Goal: Task Accomplishment & Management: Use online tool/utility

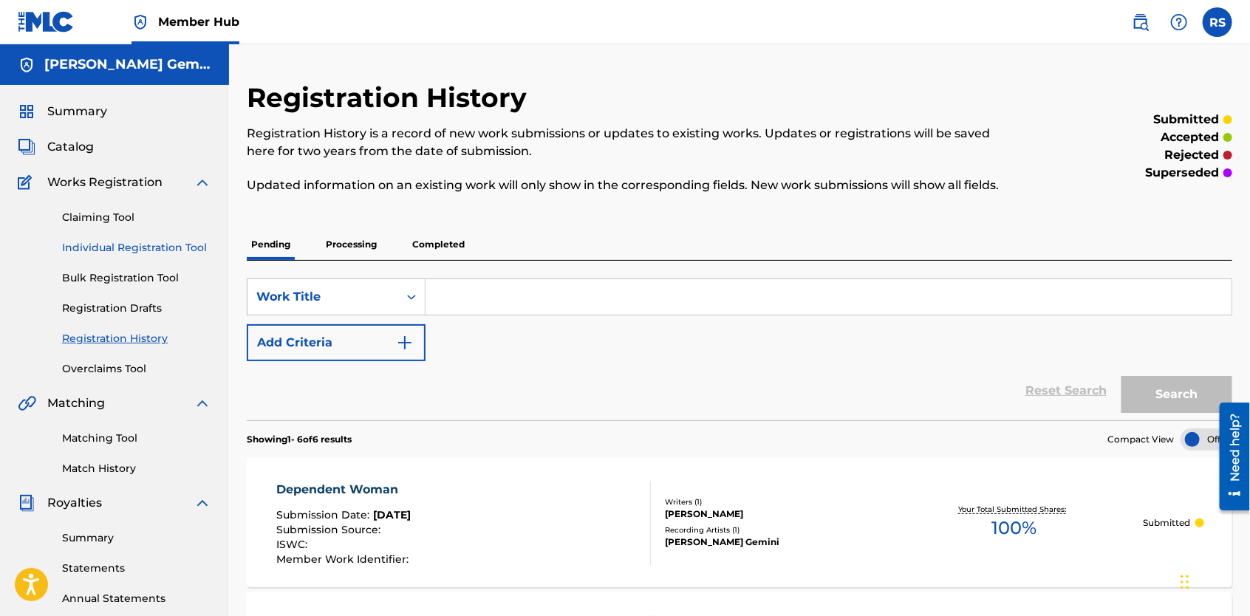
click at [114, 242] on link "Individual Registration Tool" at bounding box center [136, 248] width 149 height 16
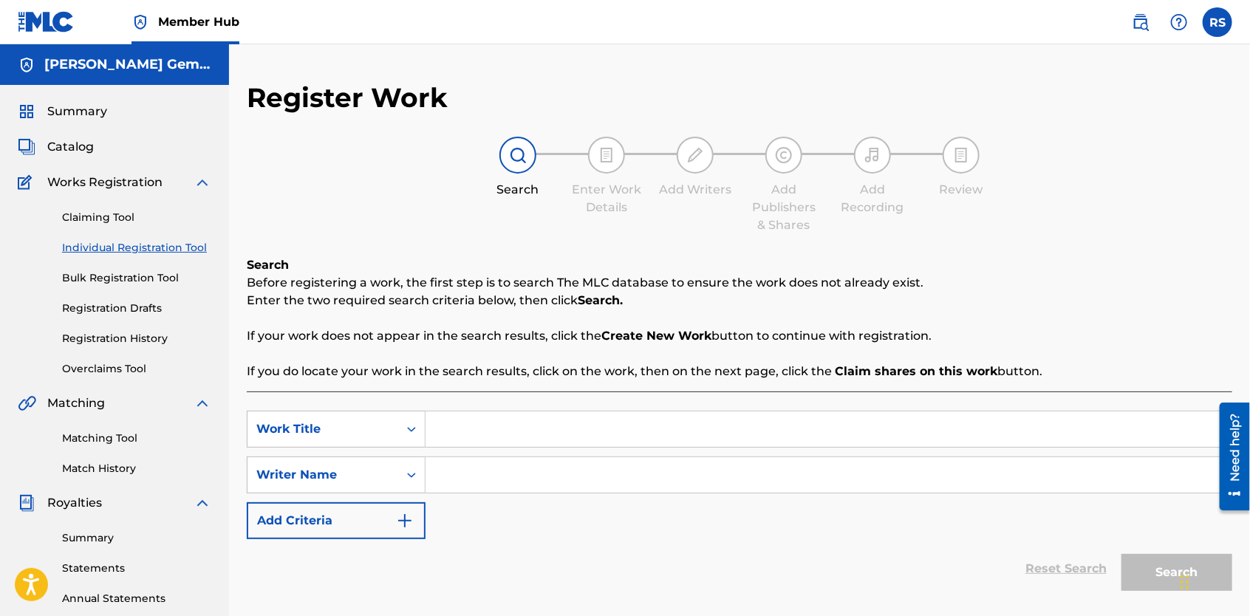
click at [483, 438] on input "Search Form" at bounding box center [828, 428] width 806 height 35
type input "k"
type input "[PERSON_NAME]"
click at [490, 482] on input "Search Form" at bounding box center [828, 474] width 806 height 35
type input "K"
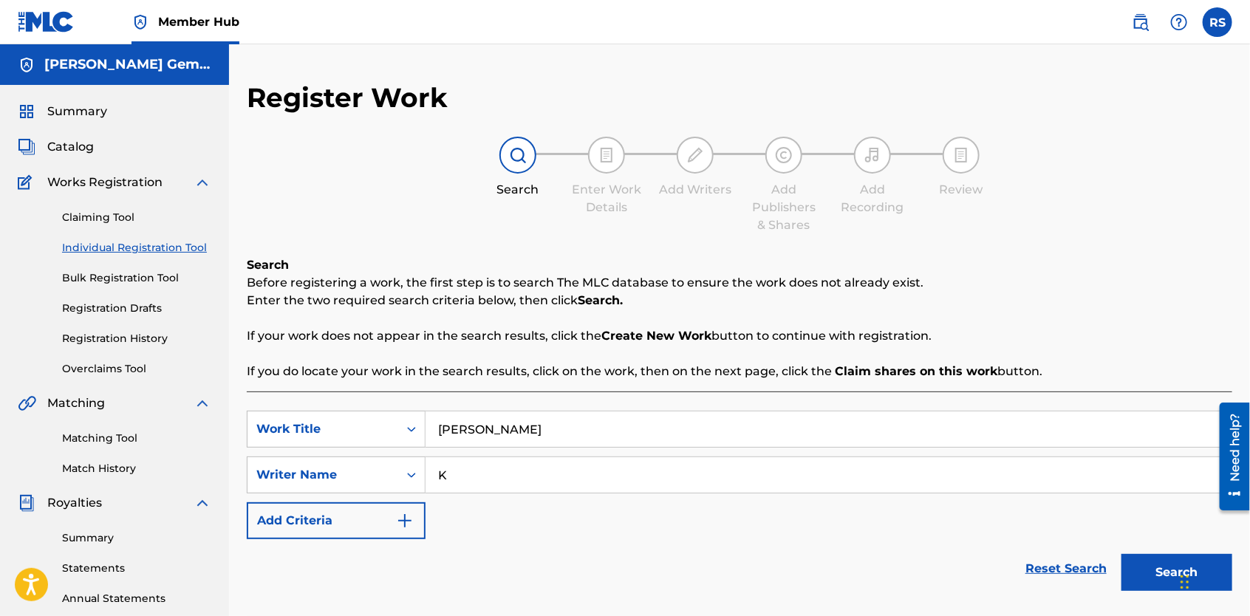
click at [491, 429] on input "[PERSON_NAME]" at bounding box center [828, 428] width 806 height 35
type input "P"
type input "Greatest Hits"
click at [541, 485] on input "K" at bounding box center [828, 474] width 806 height 35
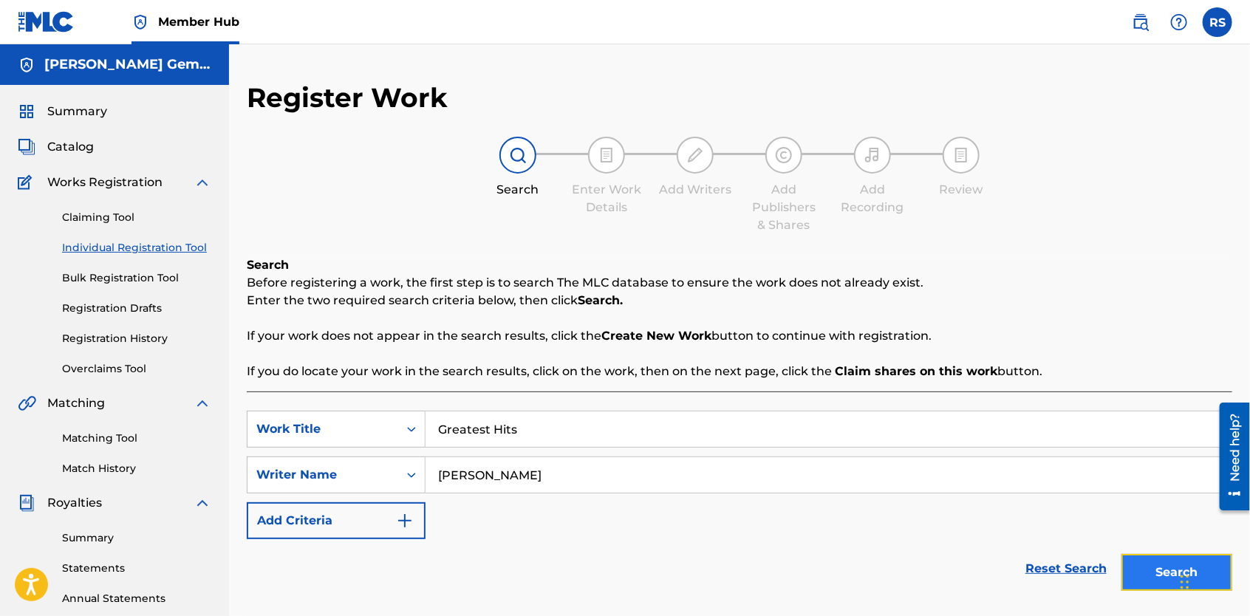
click at [1167, 572] on button "Search" at bounding box center [1176, 572] width 111 height 37
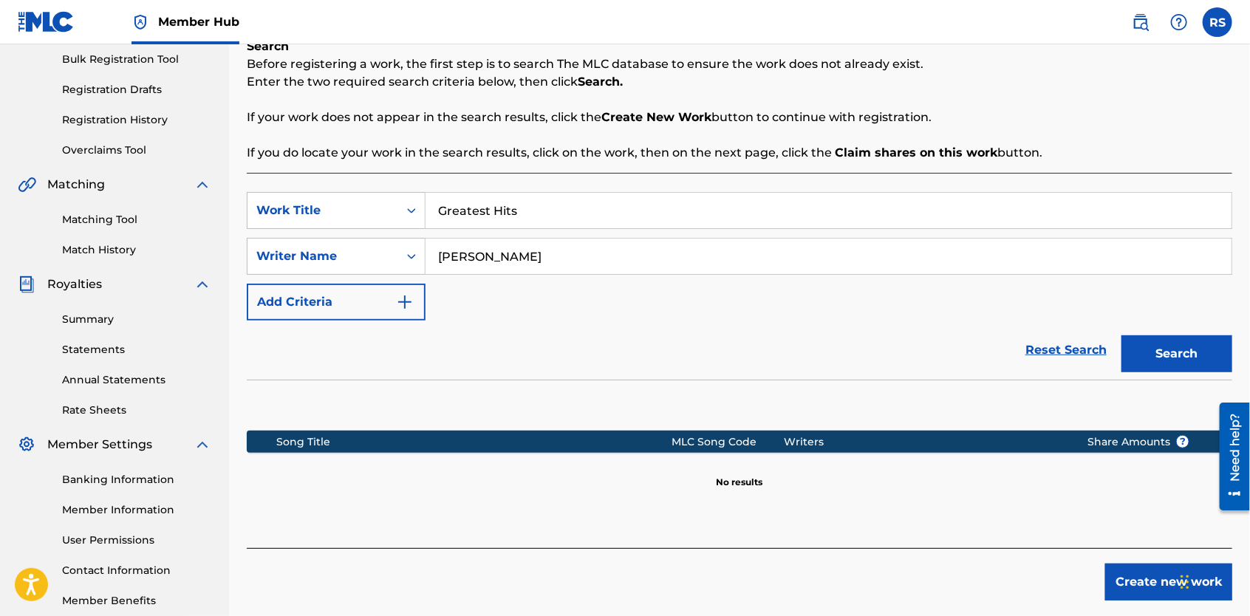
scroll to position [299, 0]
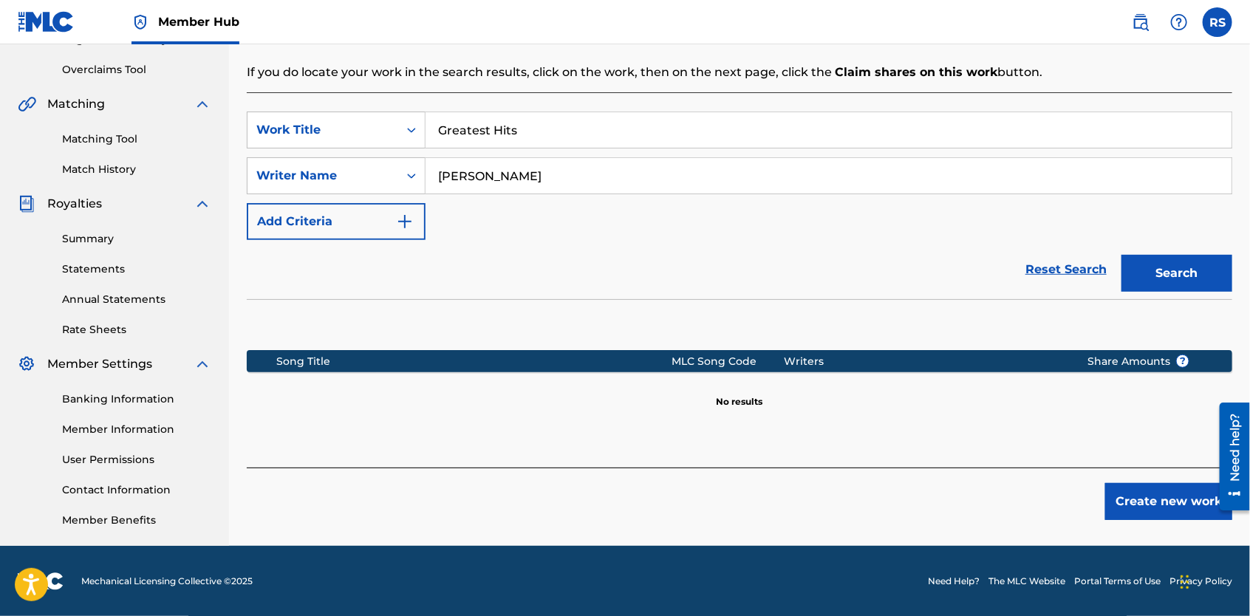
click at [520, 181] on input "[PERSON_NAME]" at bounding box center [828, 175] width 806 height 35
type input "P"
click at [1173, 272] on button "Search" at bounding box center [1176, 273] width 111 height 37
click at [471, 171] on input "[PERSON_NAME]" at bounding box center [828, 175] width 806 height 35
type input "[PERSON_NAME]"
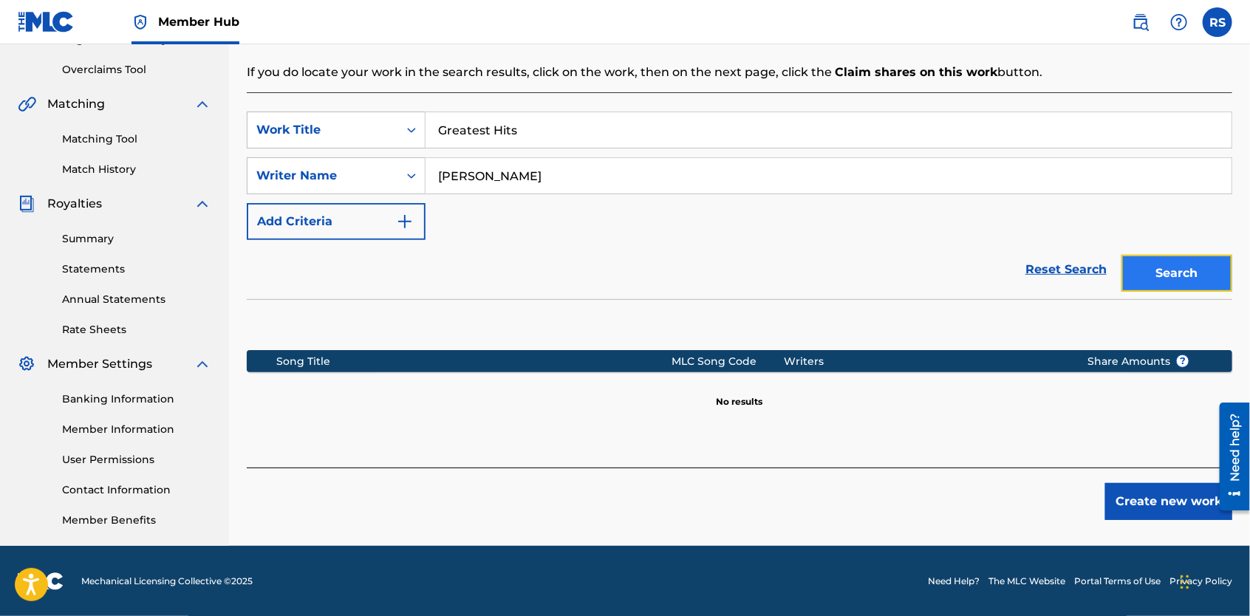
click at [1192, 261] on button "Search" at bounding box center [1176, 273] width 111 height 37
click at [541, 126] on input "Greatest Hits" at bounding box center [828, 129] width 806 height 35
type input "G"
type input "Riding Dirty"
click at [1153, 278] on button "Search" at bounding box center [1176, 273] width 111 height 37
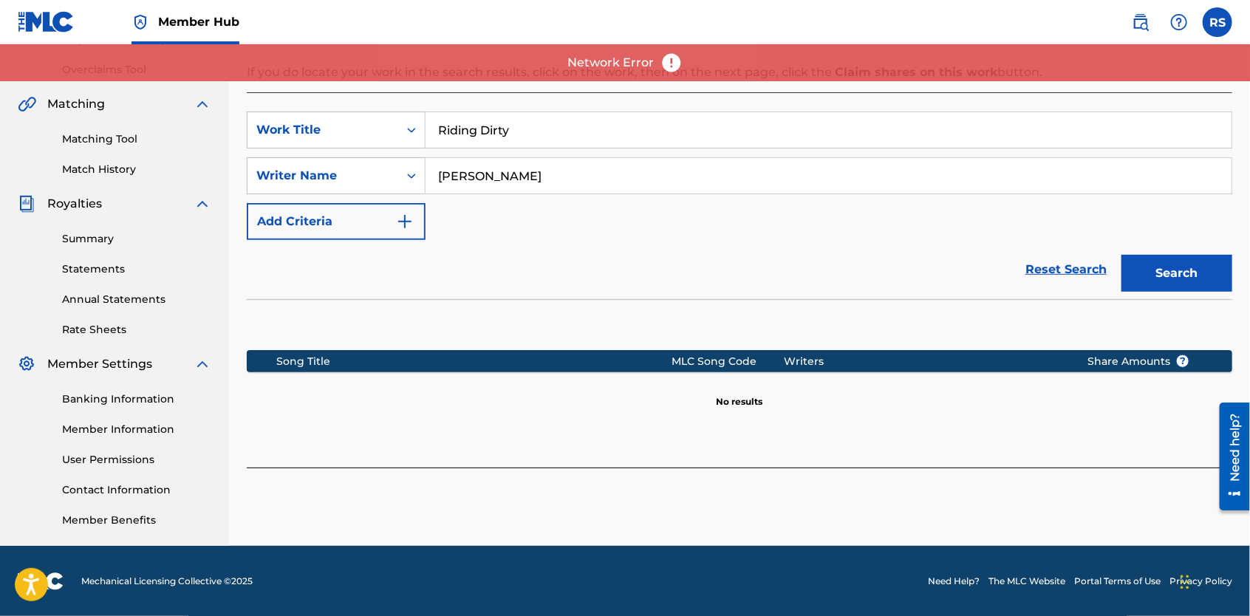
click at [748, 223] on div "SearchWithCriteria5fd8e34b-4c34-4218-b386-a6d5b315c58f Work Title Riding Dirty …" at bounding box center [739, 176] width 985 height 129
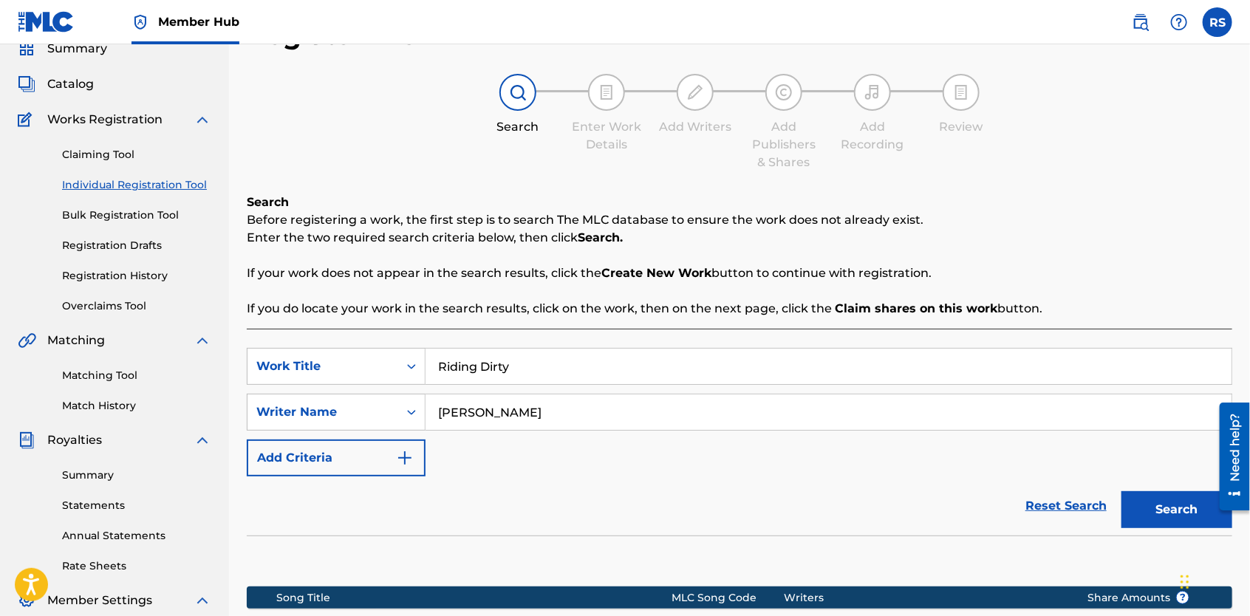
scroll to position [62, 0]
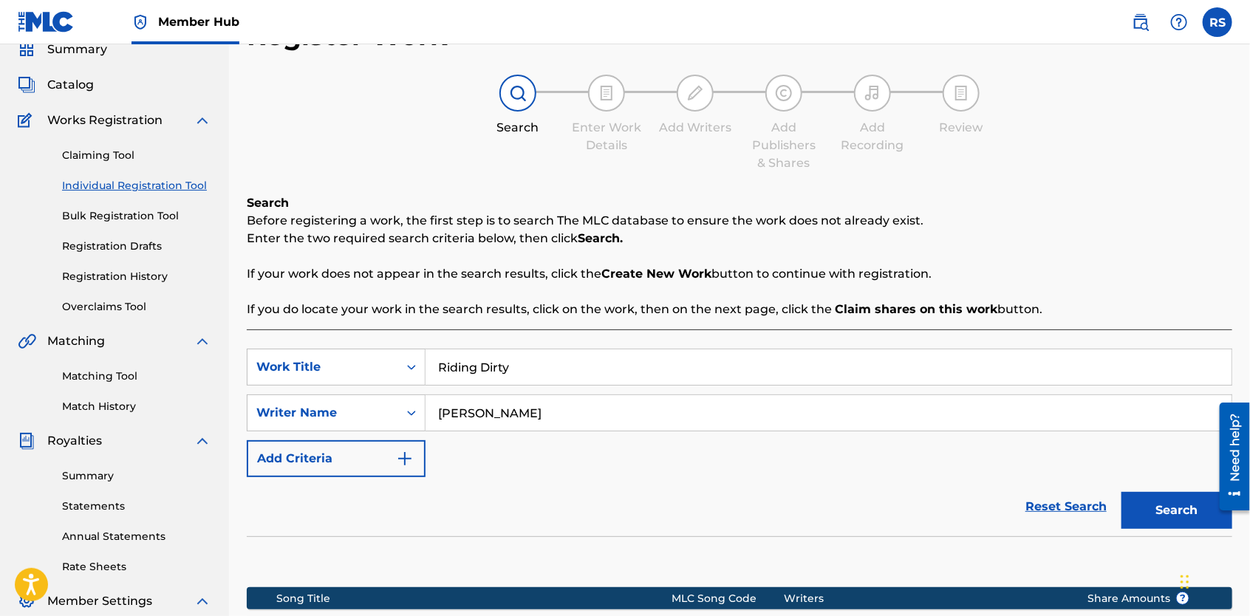
click at [93, 185] on link "Individual Registration Tool" at bounding box center [136, 186] width 149 height 16
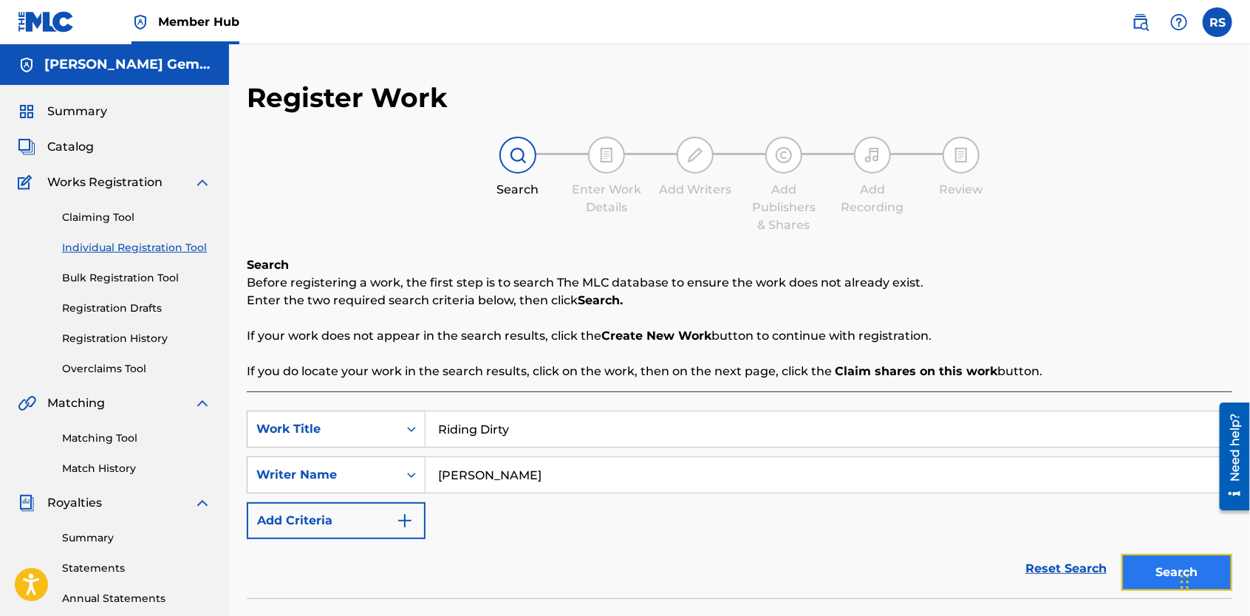
click at [1163, 581] on button "Search" at bounding box center [1176, 572] width 111 height 37
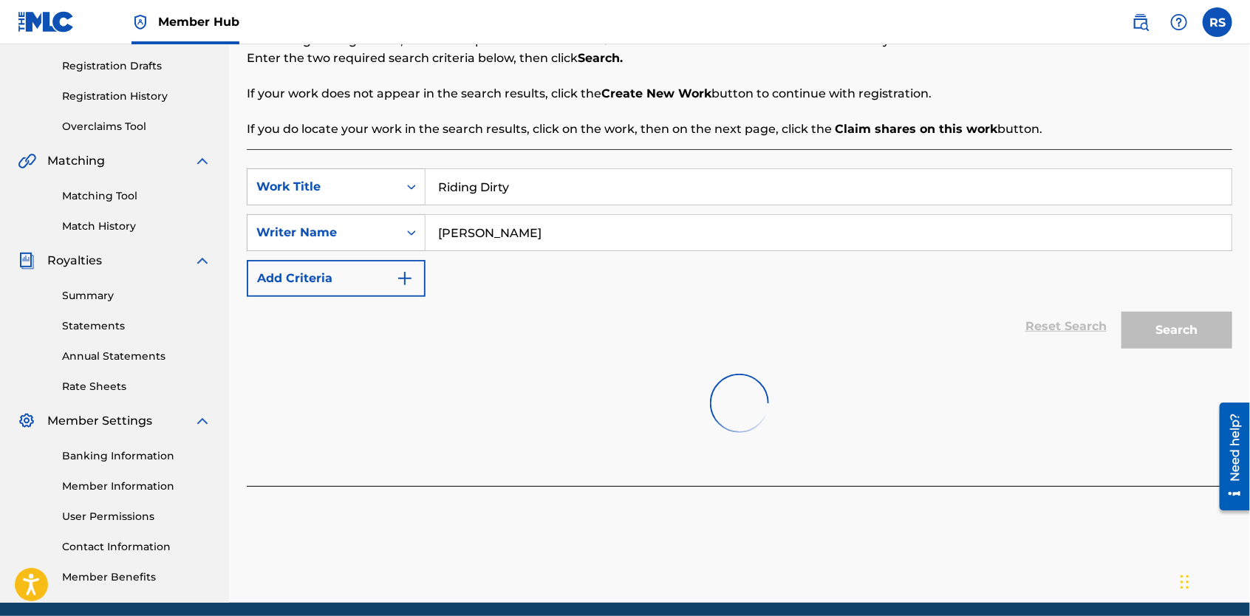
scroll to position [225, 0]
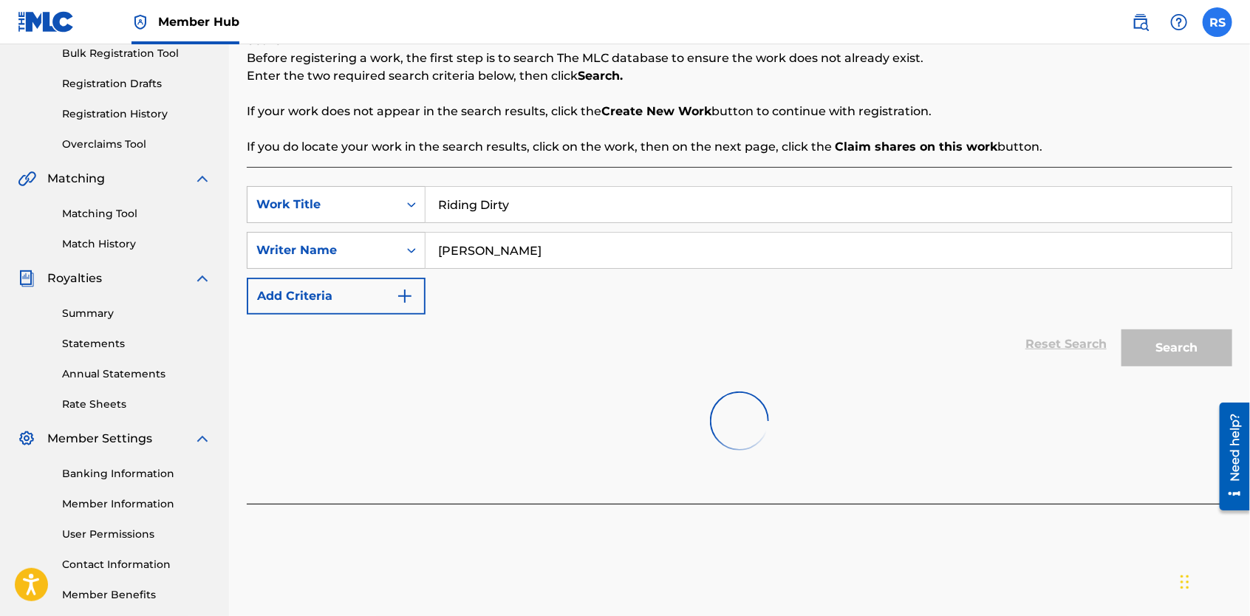
click at [1217, 27] on label at bounding box center [1218, 22] width 30 height 30
click at [1217, 22] on input "RS [PERSON_NAME] [EMAIL_ADDRESS][DOMAIN_NAME] Notification Preferences Profile …" at bounding box center [1217, 22] width 0 height 0
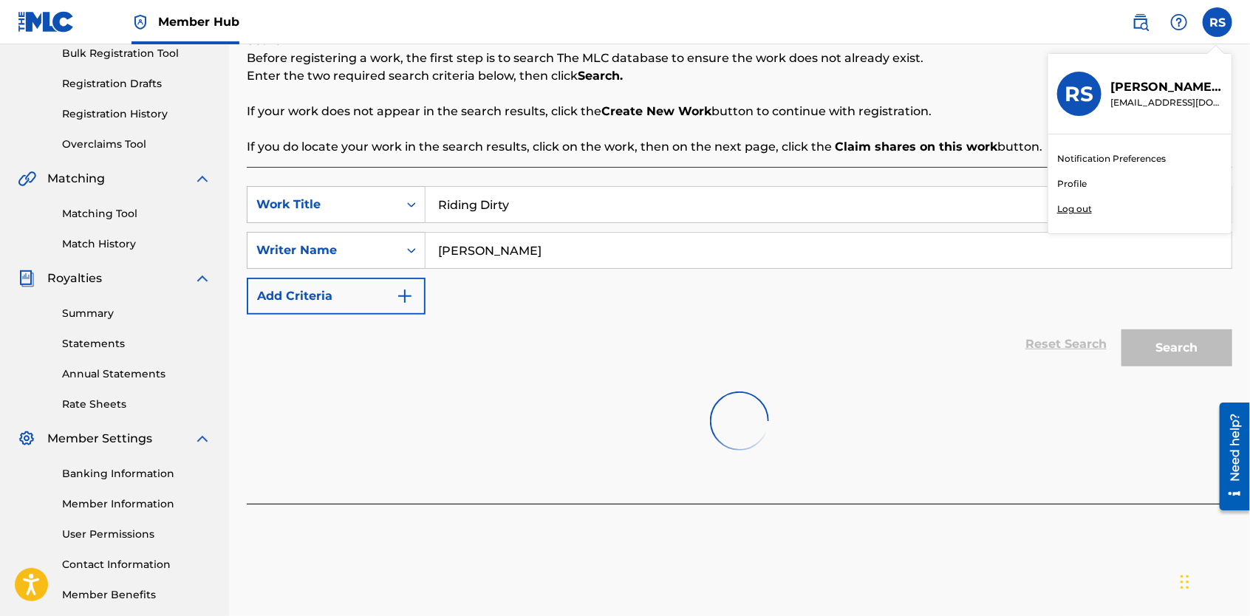
click at [1070, 207] on p "Log out" at bounding box center [1074, 208] width 35 height 13
click at [1217, 22] on input "RS [PERSON_NAME] [EMAIL_ADDRESS][DOMAIN_NAME] Notification Preferences Profile …" at bounding box center [1217, 22] width 0 height 0
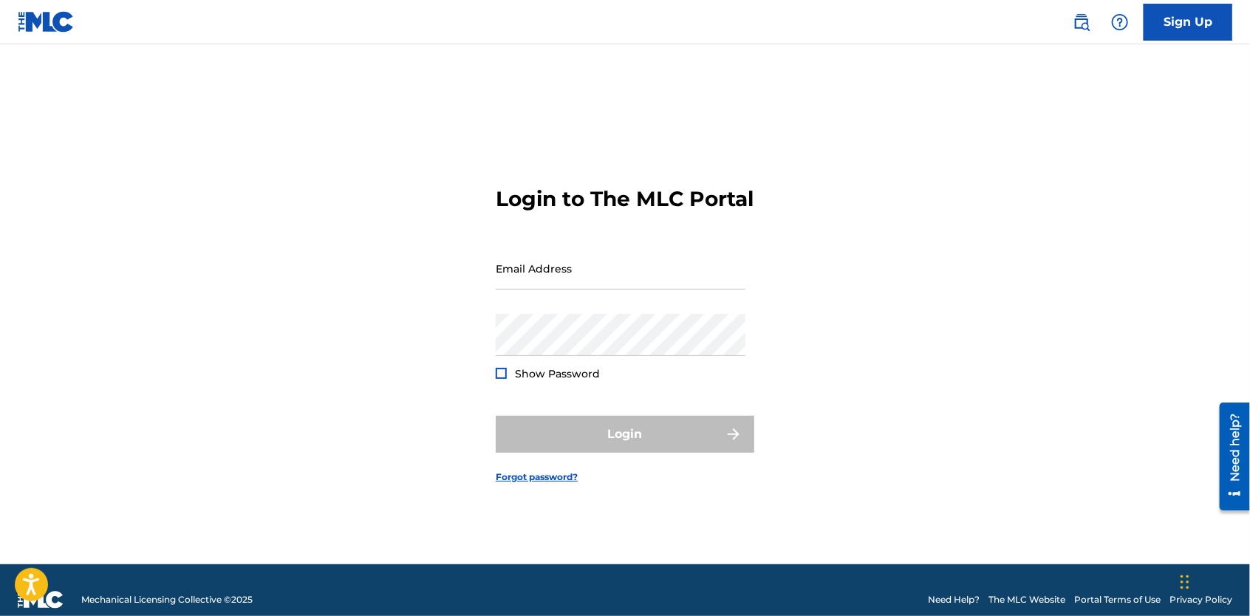
type input "[EMAIL_ADDRESS][DOMAIN_NAME]"
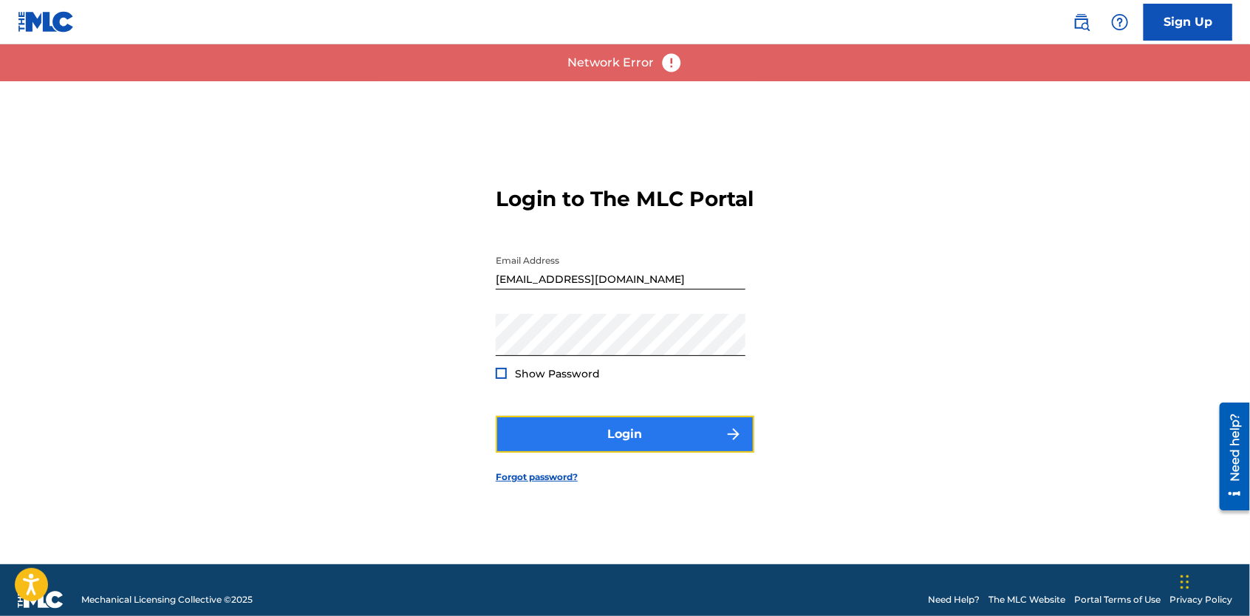
click at [550, 442] on button "Login" at bounding box center [625, 434] width 259 height 37
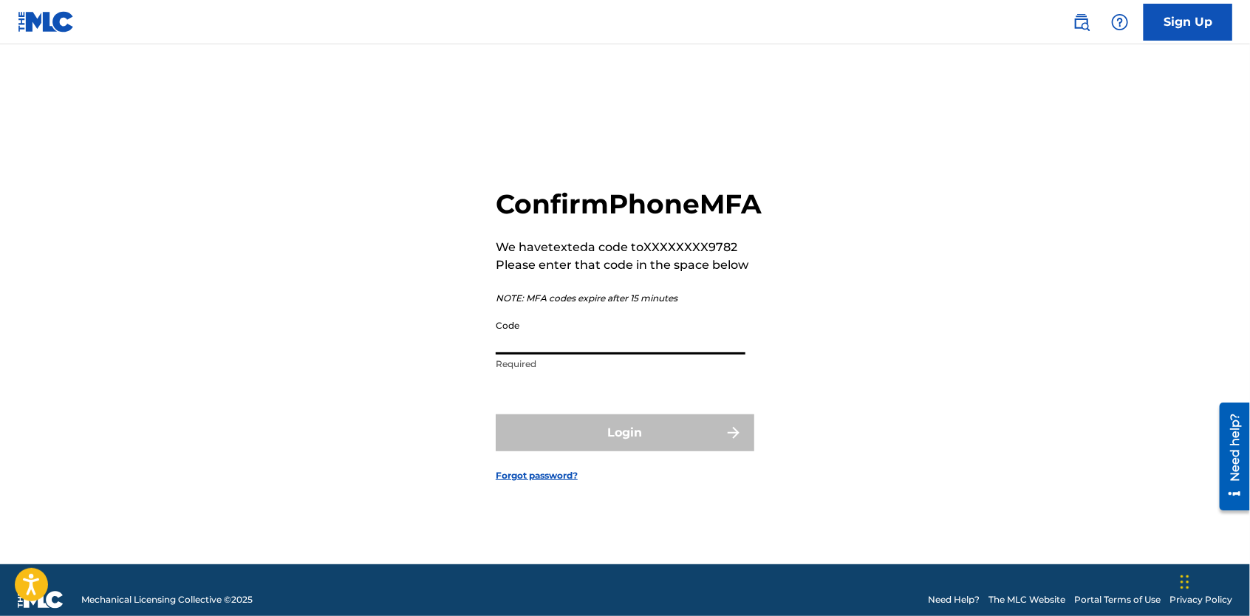
click at [576, 346] on input "Code" at bounding box center [621, 333] width 250 height 42
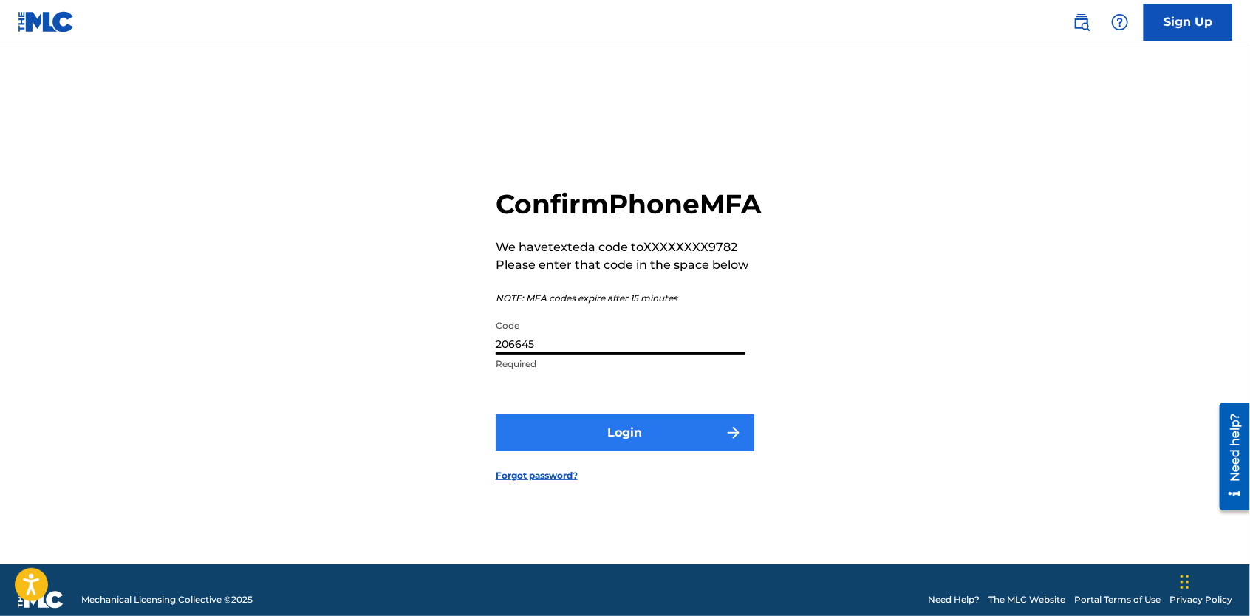
type input "206645"
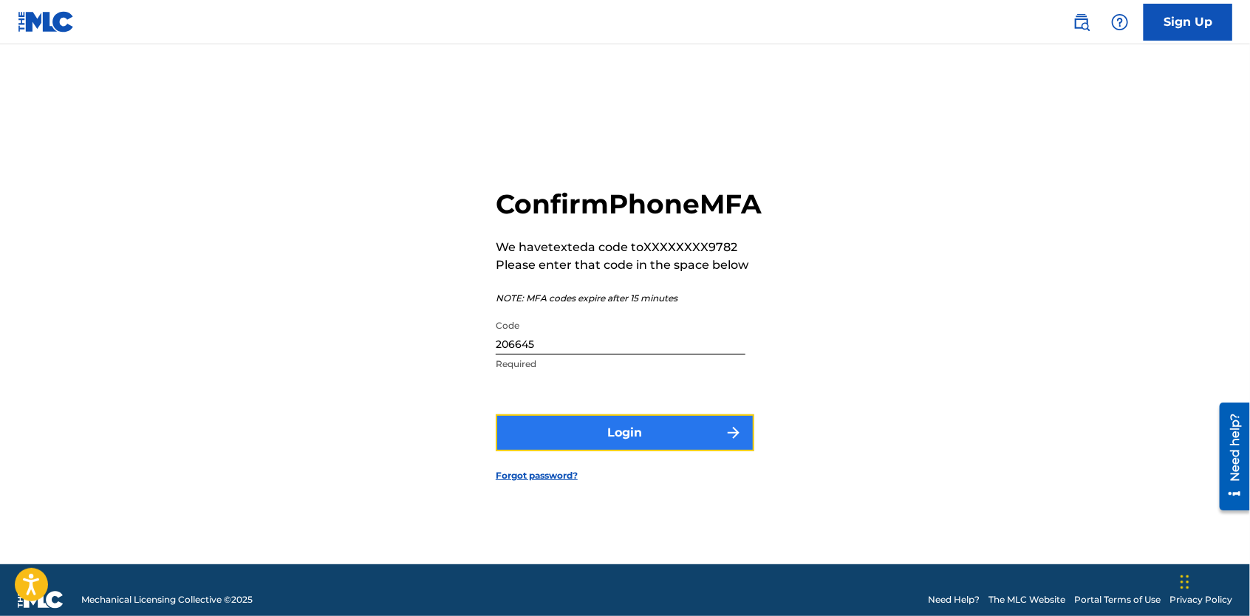
click at [572, 448] on button "Login" at bounding box center [625, 432] width 259 height 37
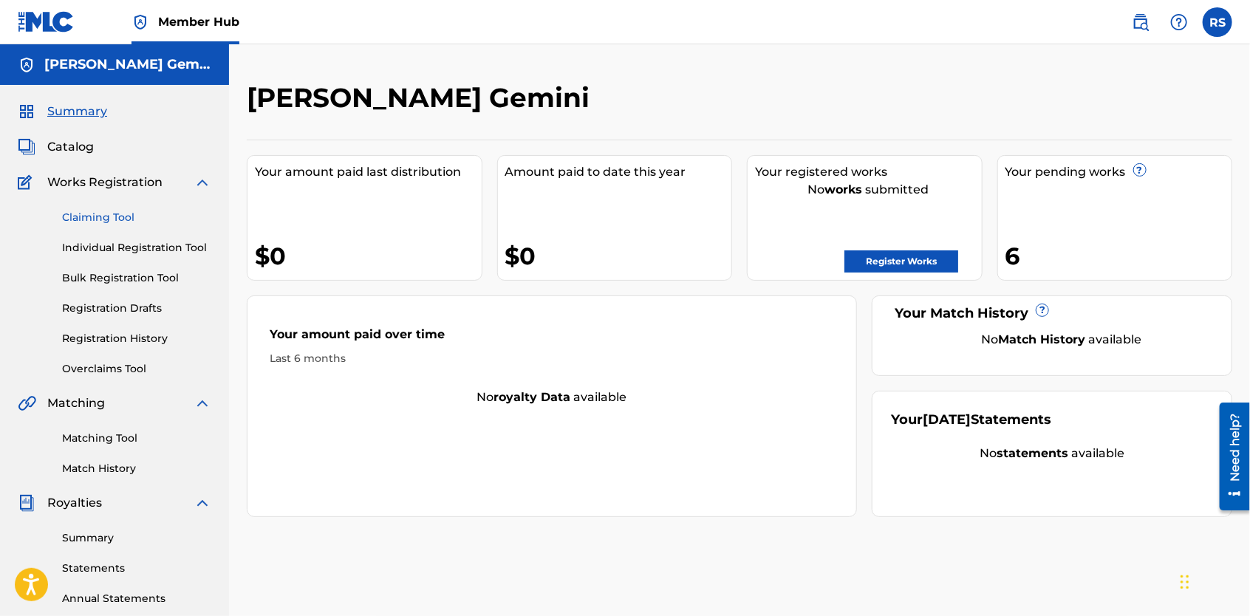
click at [104, 217] on link "Claiming Tool" at bounding box center [136, 218] width 149 height 16
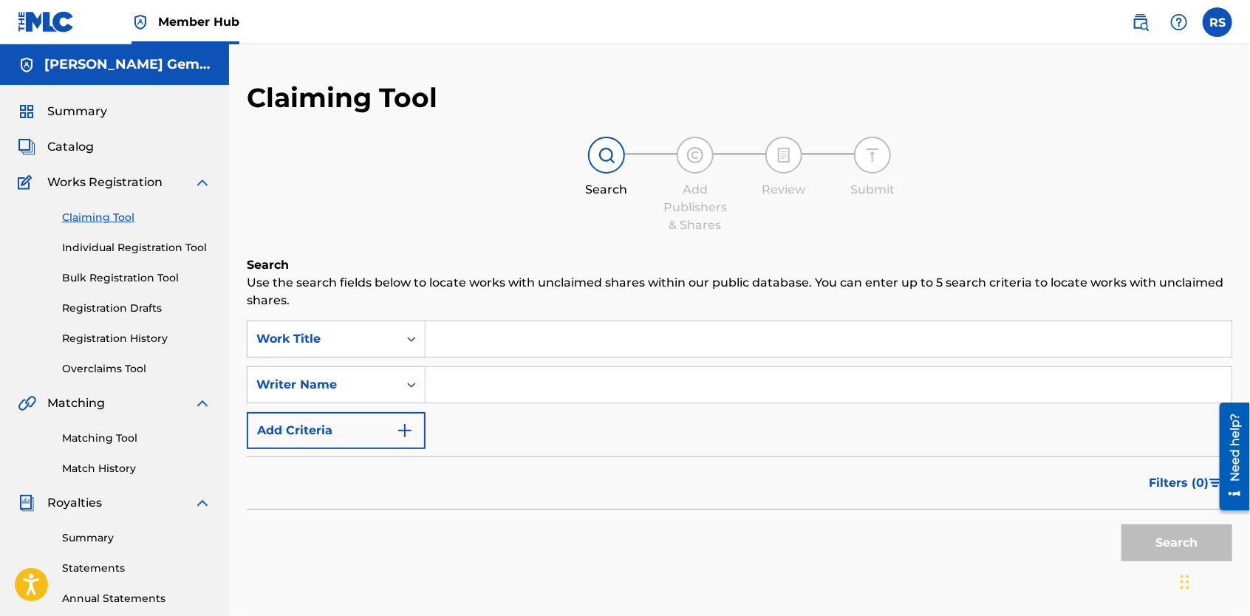
click at [468, 335] on input "Search Form" at bounding box center [828, 338] width 806 height 35
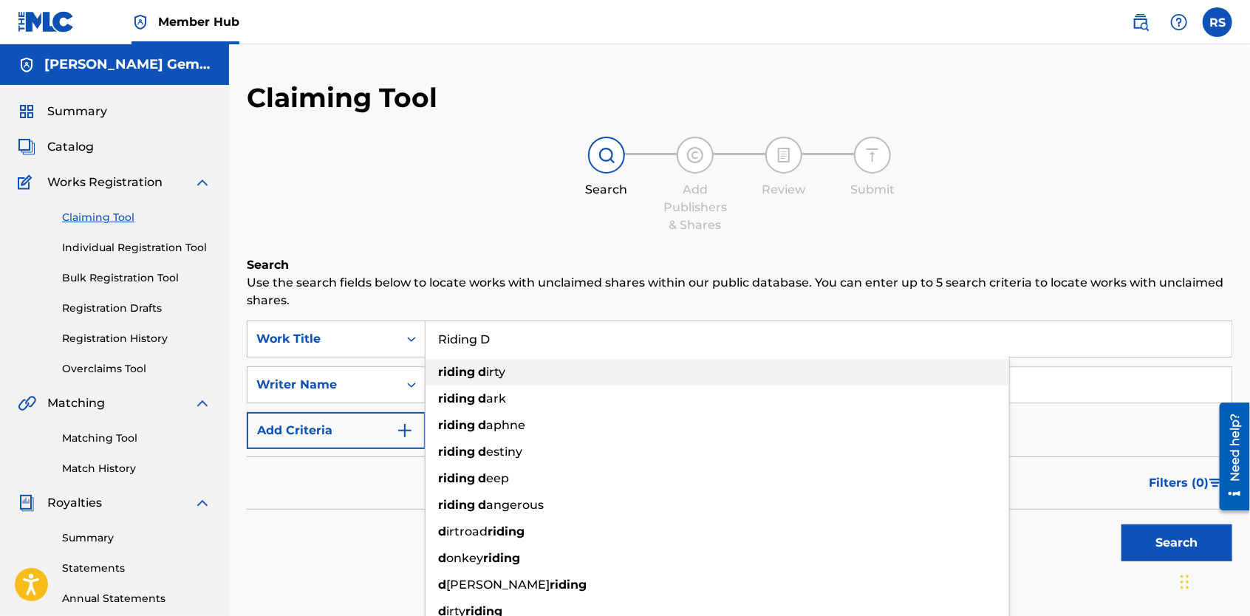
click at [481, 372] on strong "d" at bounding box center [482, 372] width 8 height 14
type input "riding dirty"
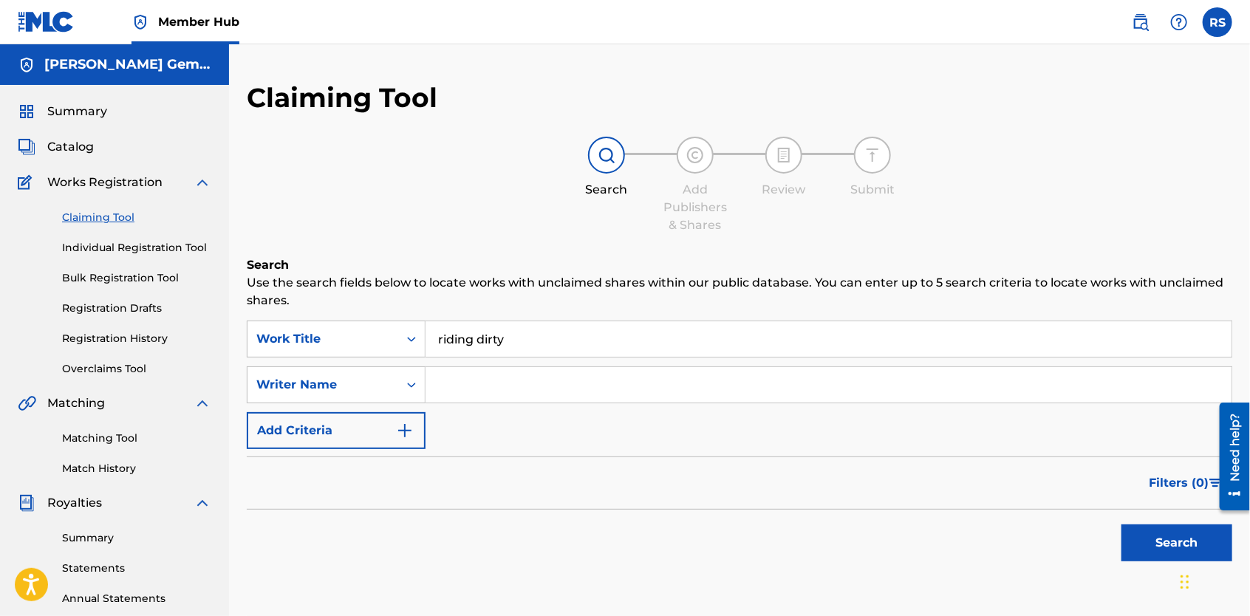
click at [479, 384] on input "Search Form" at bounding box center [828, 384] width 806 height 35
click at [1166, 530] on button "Search" at bounding box center [1176, 542] width 111 height 37
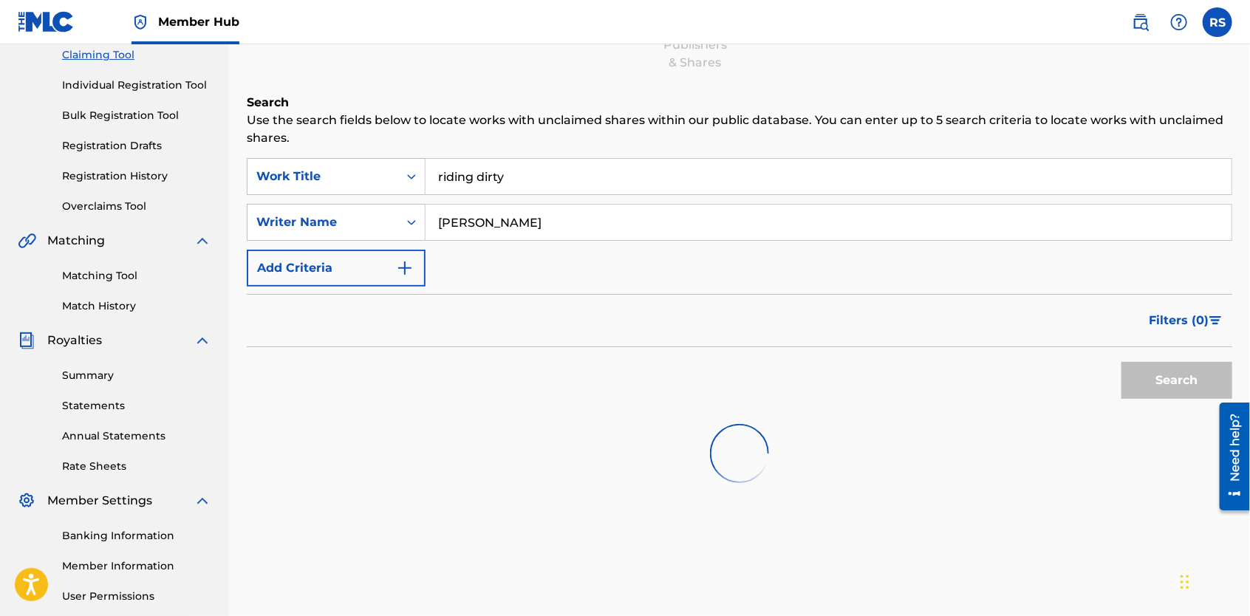
scroll to position [219, 0]
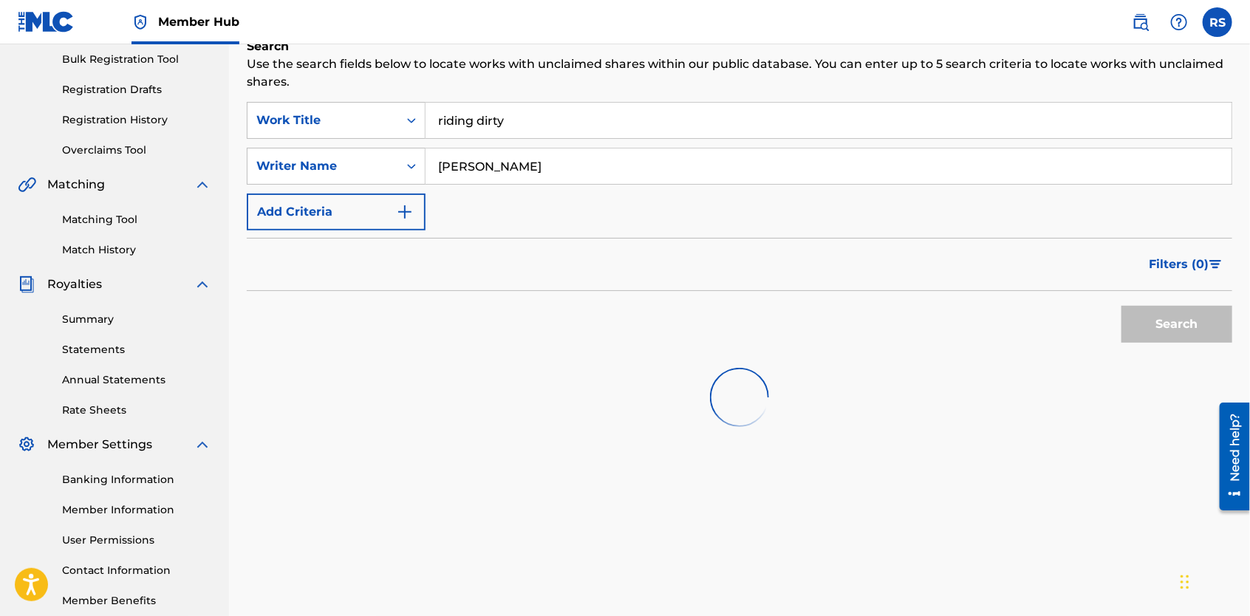
click at [519, 171] on input "[PERSON_NAME]" at bounding box center [828, 165] width 806 height 35
type input "C"
click at [1082, 115] on input "riding dirty" at bounding box center [828, 120] width 806 height 35
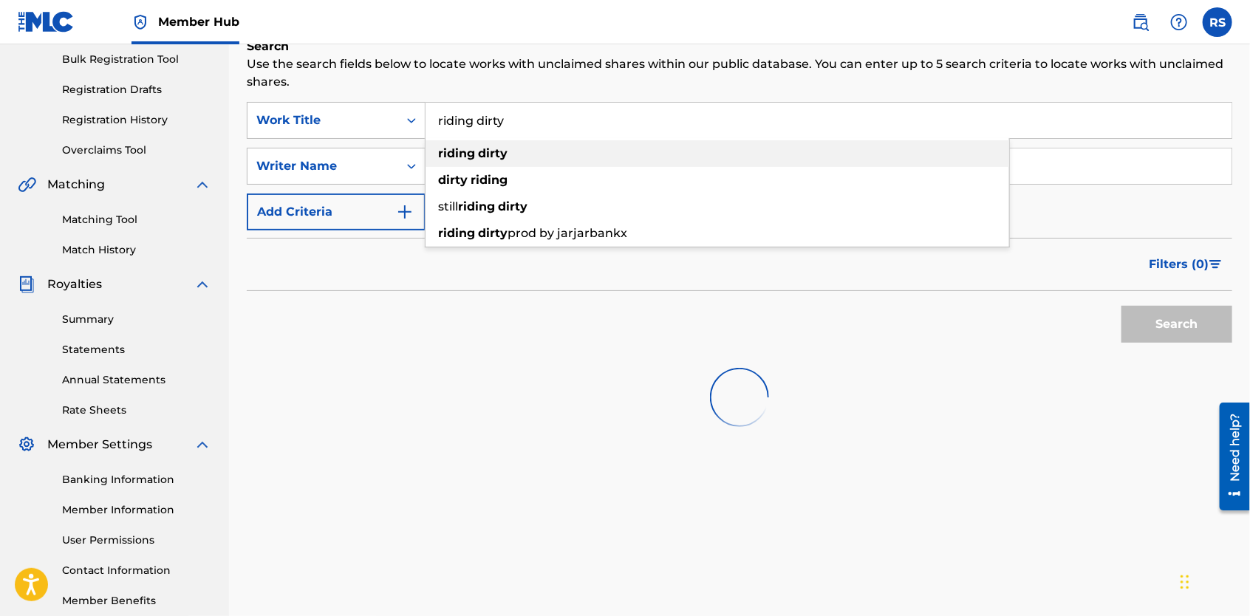
click at [991, 153] on div "riding dirty" at bounding box center [717, 153] width 584 height 27
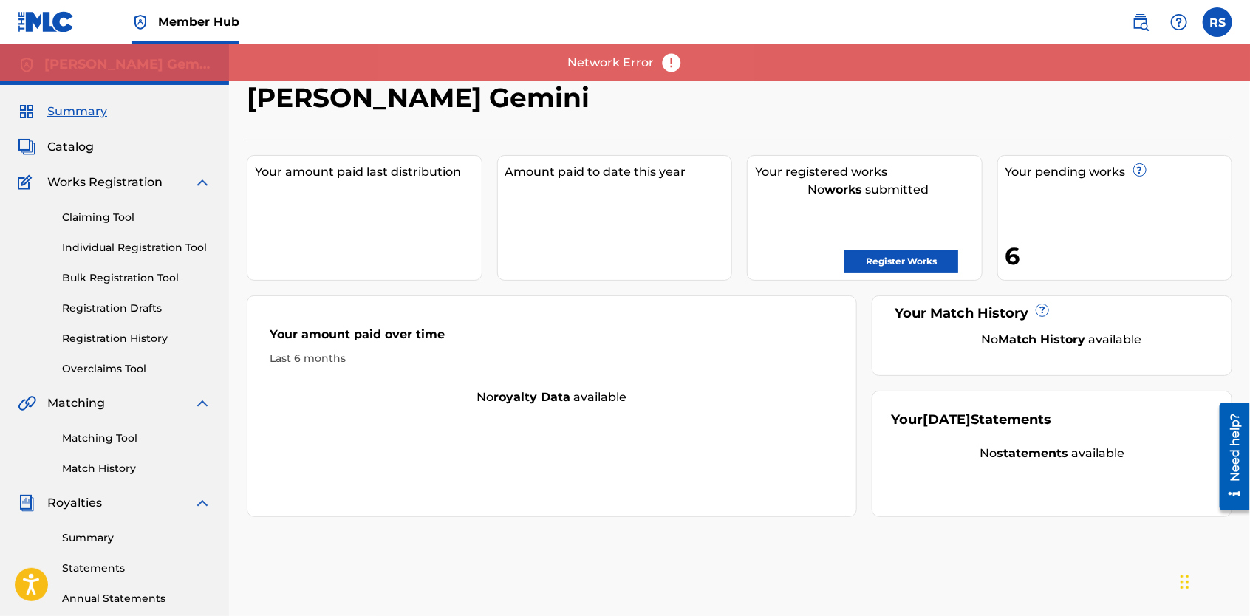
click at [73, 117] on span "Summary" at bounding box center [77, 112] width 60 height 18
click at [86, 229] on div "Claiming Tool Individual Registration Tool Bulk Registration Tool Registration …" at bounding box center [115, 283] width 194 height 185
click at [87, 219] on link "Claiming Tool" at bounding box center [136, 218] width 149 height 16
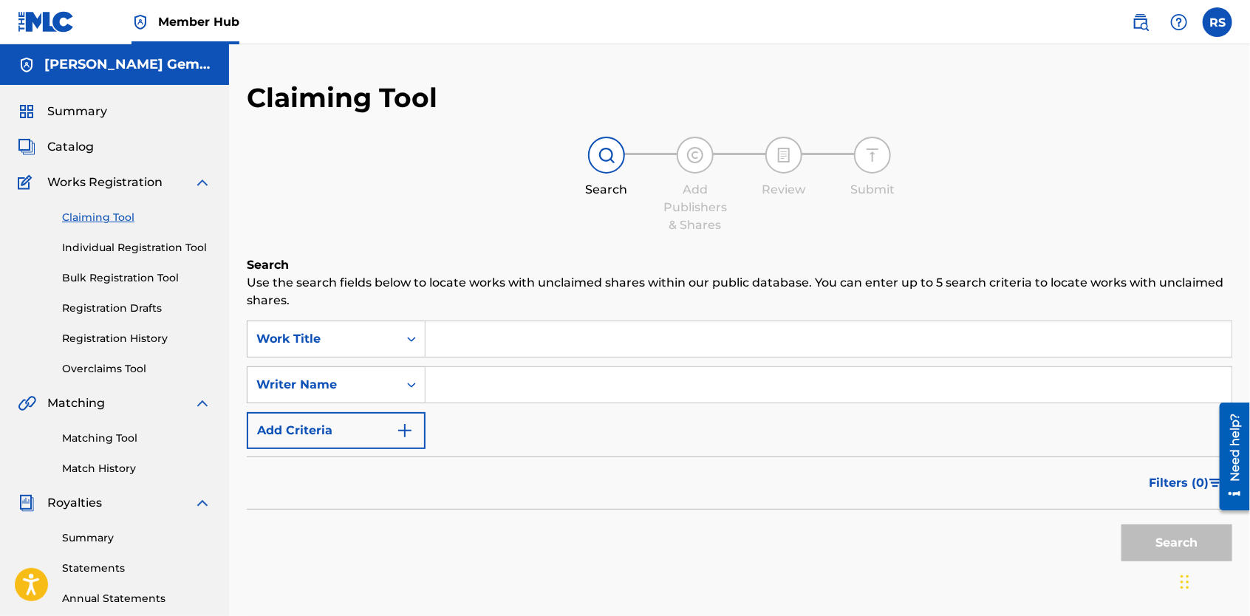
click at [461, 335] on input "Search Form" at bounding box center [828, 338] width 806 height 35
click at [1146, 551] on button "Search" at bounding box center [1176, 542] width 111 height 37
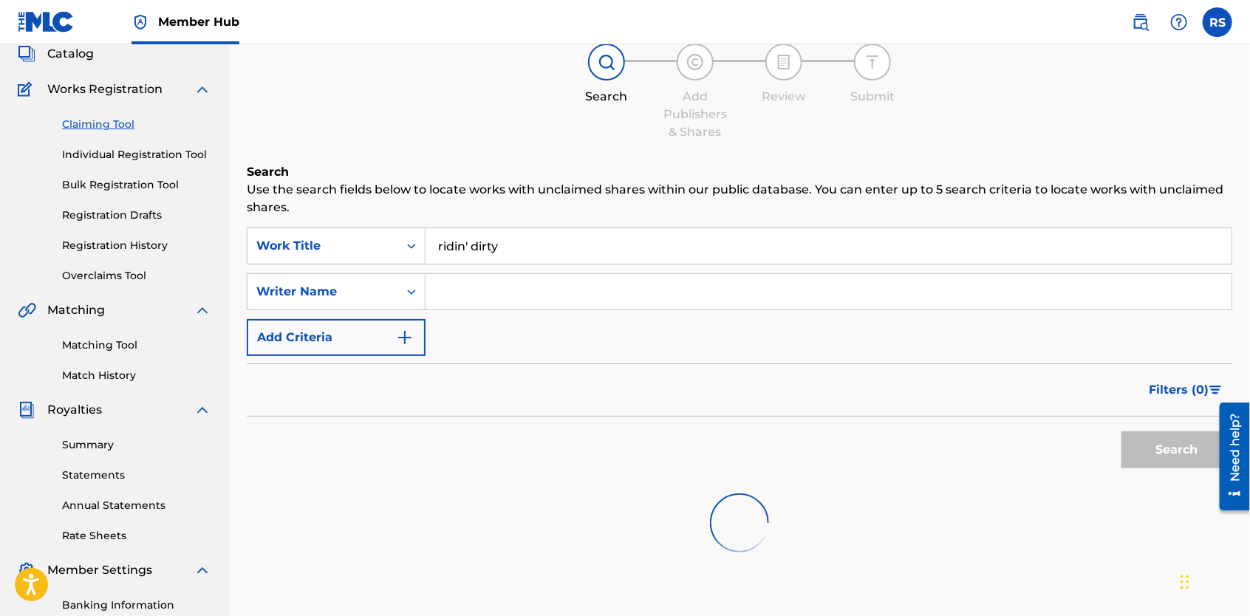
scroll to position [94, 0]
click at [513, 247] on input "ridin' dirty" at bounding box center [828, 245] width 806 height 35
type input "r"
click at [496, 291] on input "Search Form" at bounding box center [828, 290] width 806 height 35
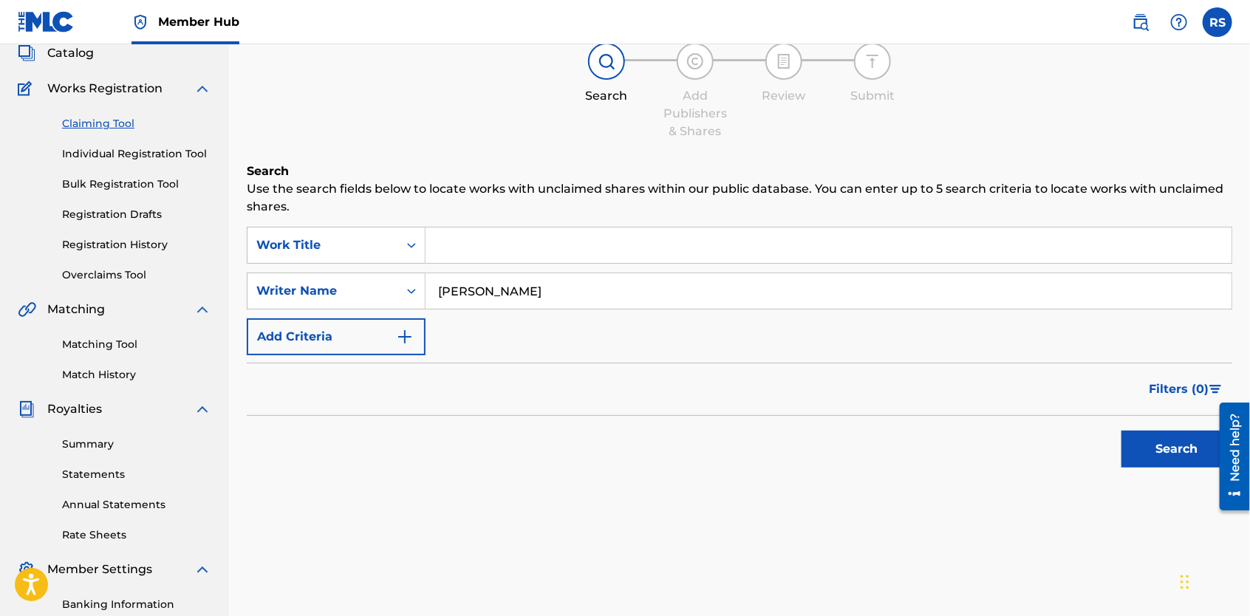
type input "[PERSON_NAME]"
click at [1178, 450] on button "Search" at bounding box center [1176, 449] width 111 height 37
